Goal: Task Accomplishment & Management: Use online tool/utility

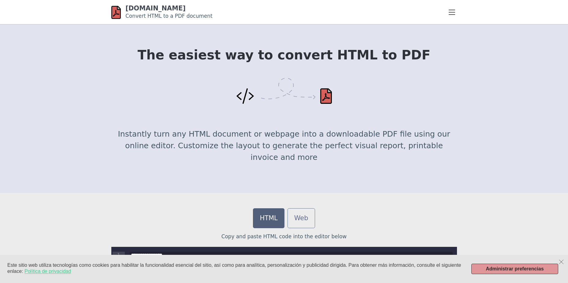
scroll to position [153, 0]
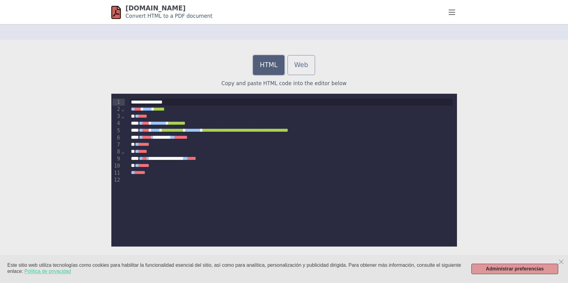
click at [266, 64] on link "HTML" at bounding box center [268, 65] width 31 height 20
click at [299, 69] on link "Web" at bounding box center [301, 65] width 28 height 20
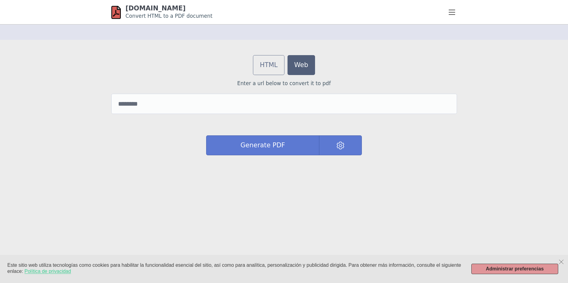
click at [223, 92] on div "Enter a url below to convert it to pdf Generate PDF" at bounding box center [284, 121] width 346 height 82
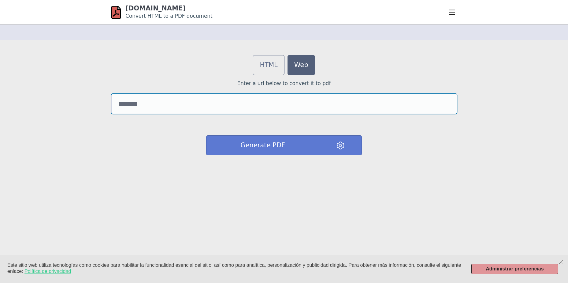
click at [213, 102] on input "url" at bounding box center [284, 104] width 346 height 20
paste input "**********"
type input "**********"
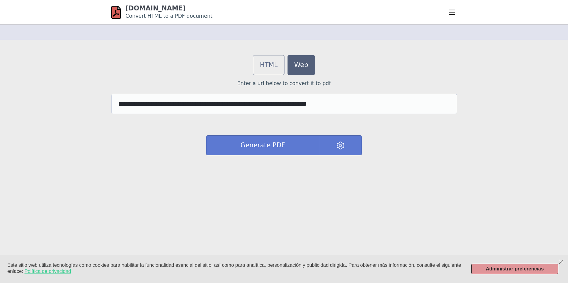
click at [261, 156] on div "Generate PDF" at bounding box center [284, 148] width 156 height 26
click at [271, 151] on button "Generate PDF" at bounding box center [262, 145] width 113 height 20
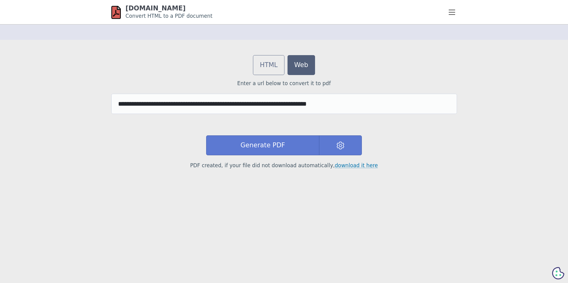
drag, startPoint x: 166, startPoint y: 144, endPoint x: 164, endPoint y: 142, distance: 3.3
click at [165, 143] on div "Generate PDF PDF created, if your file did not download automatically, download…" at bounding box center [284, 152] width 346 height 34
